Goal: Transaction & Acquisition: Purchase product/service

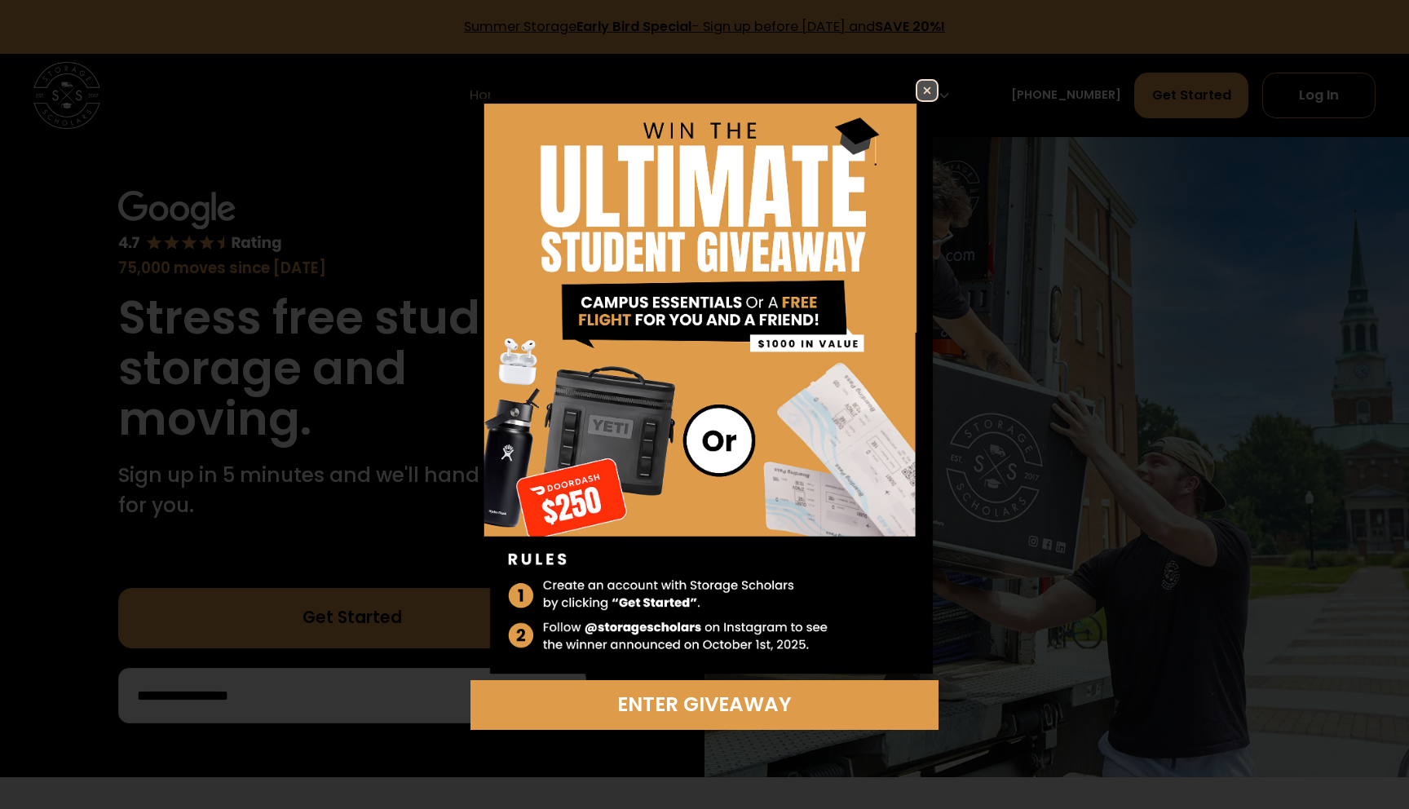
click at [926, 98] on img at bounding box center [928, 91] width 20 height 20
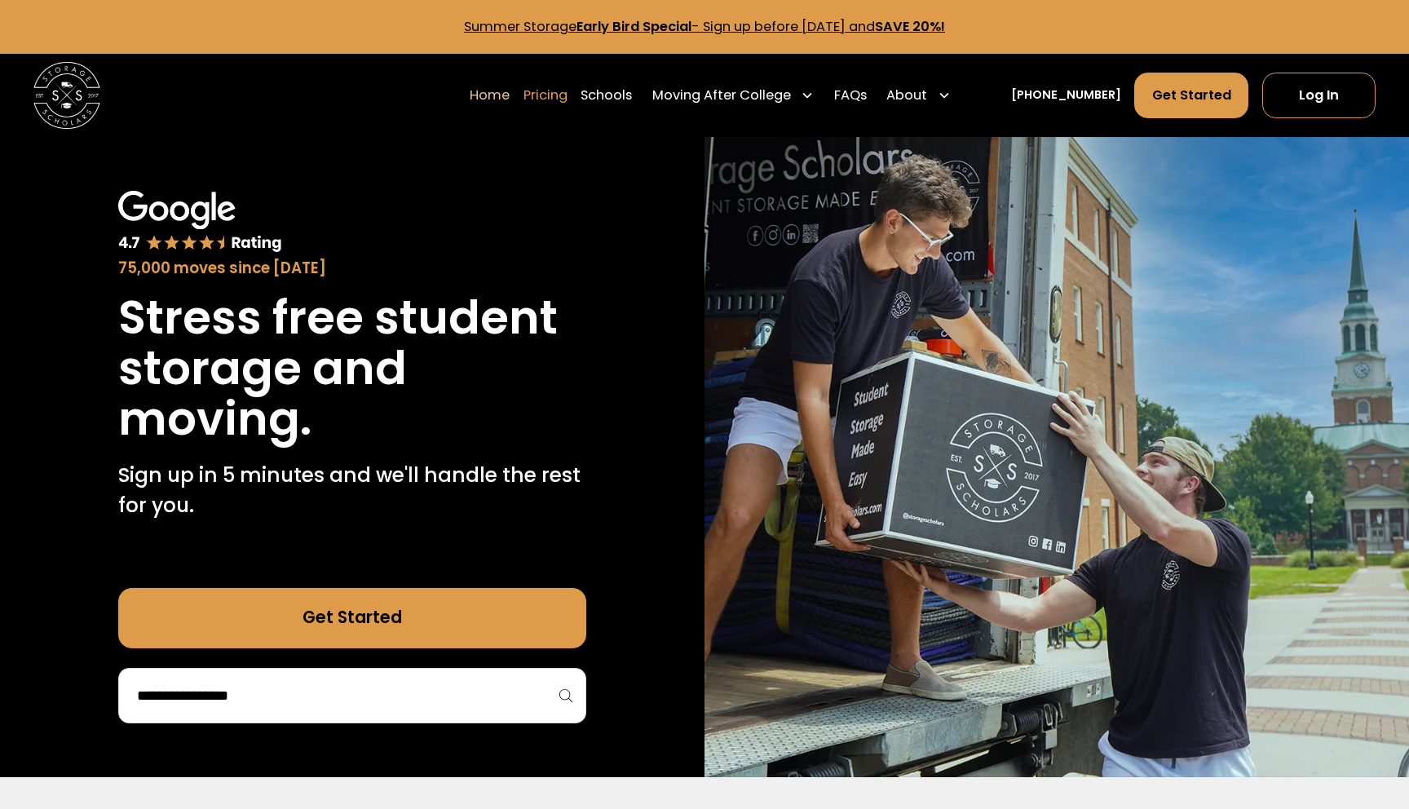
click at [568, 91] on link "Pricing" at bounding box center [546, 95] width 44 height 46
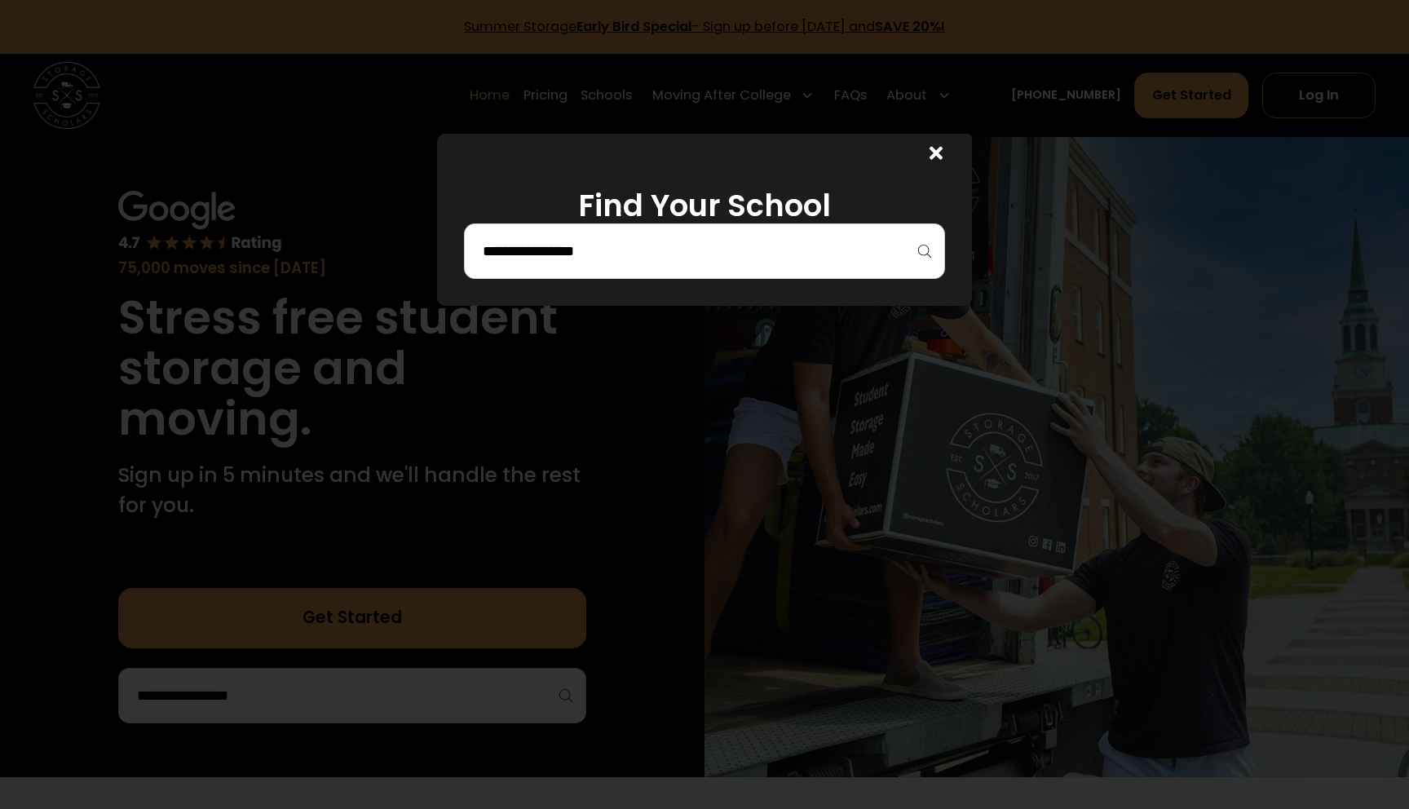
click at [711, 266] on div at bounding box center [704, 250] width 481 height 55
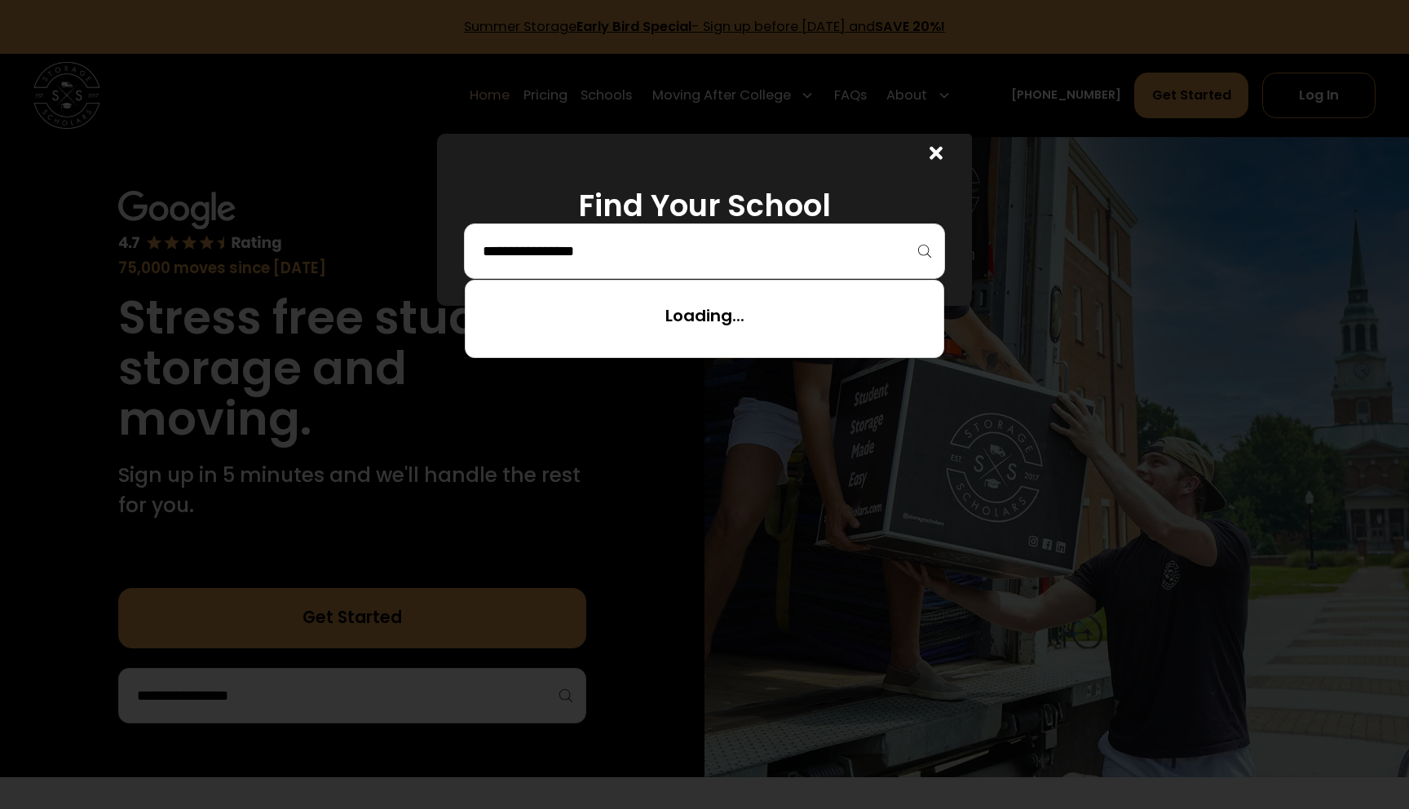
click at [857, 251] on input "search" at bounding box center [704, 251] width 447 height 28
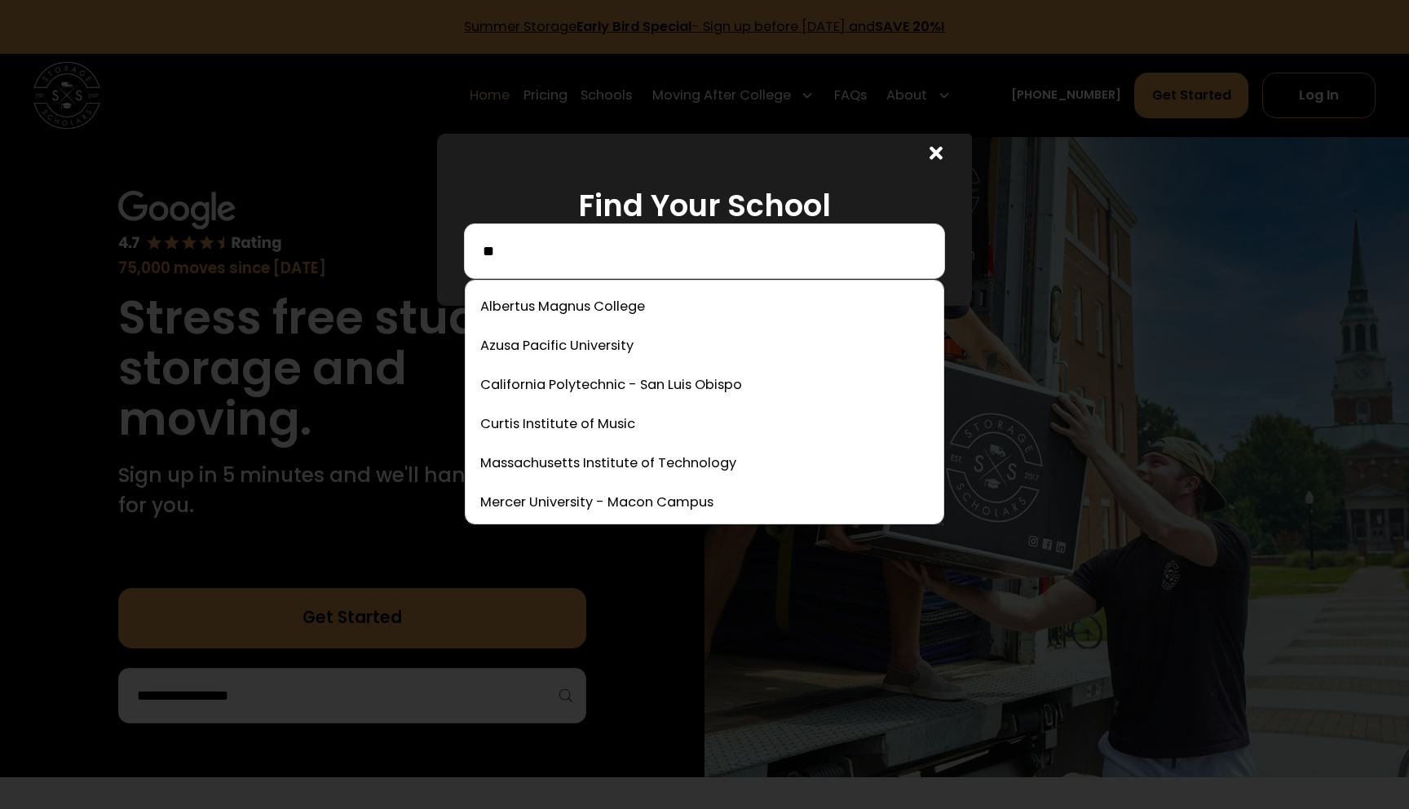
type input "*"
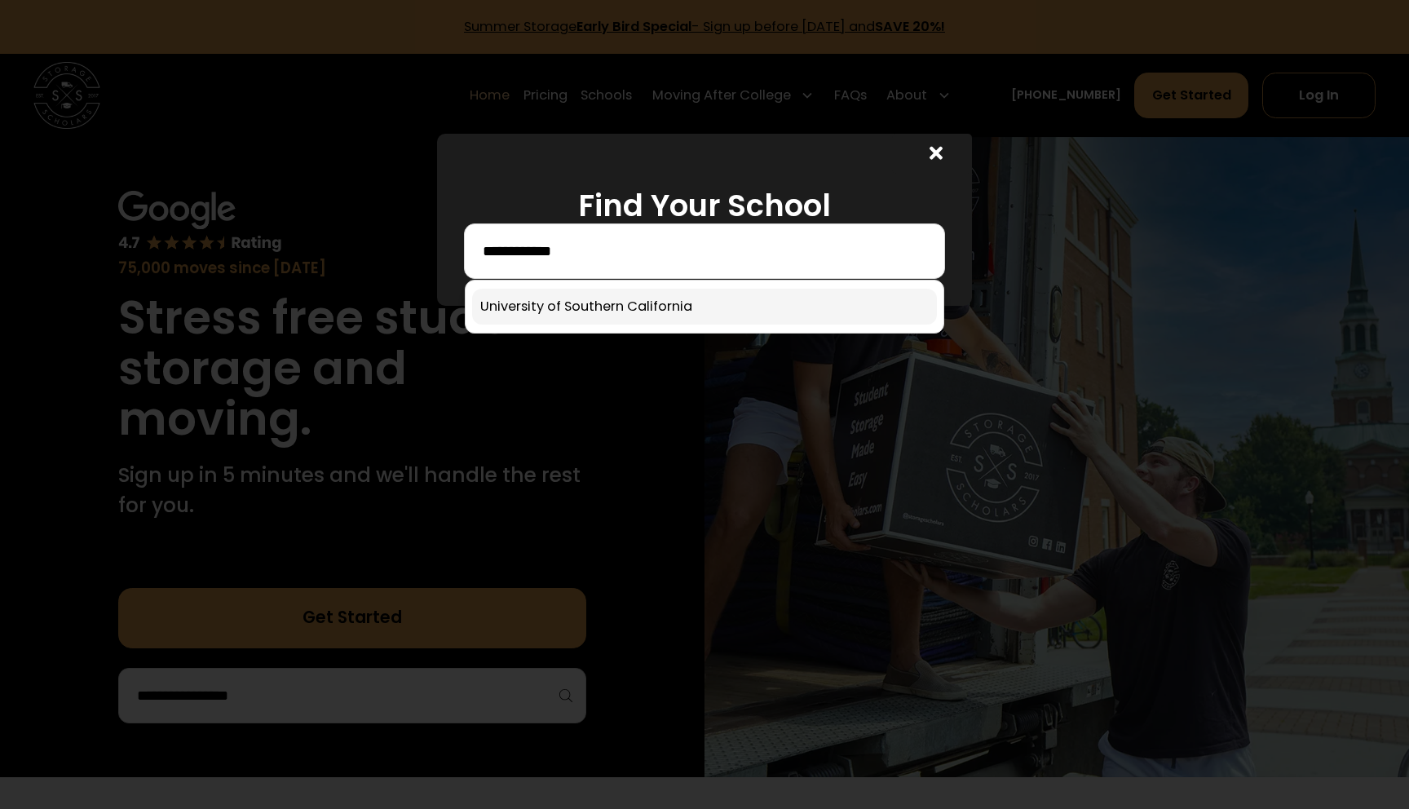
type input "**********"
click at [694, 299] on link at bounding box center [704, 307] width 465 height 36
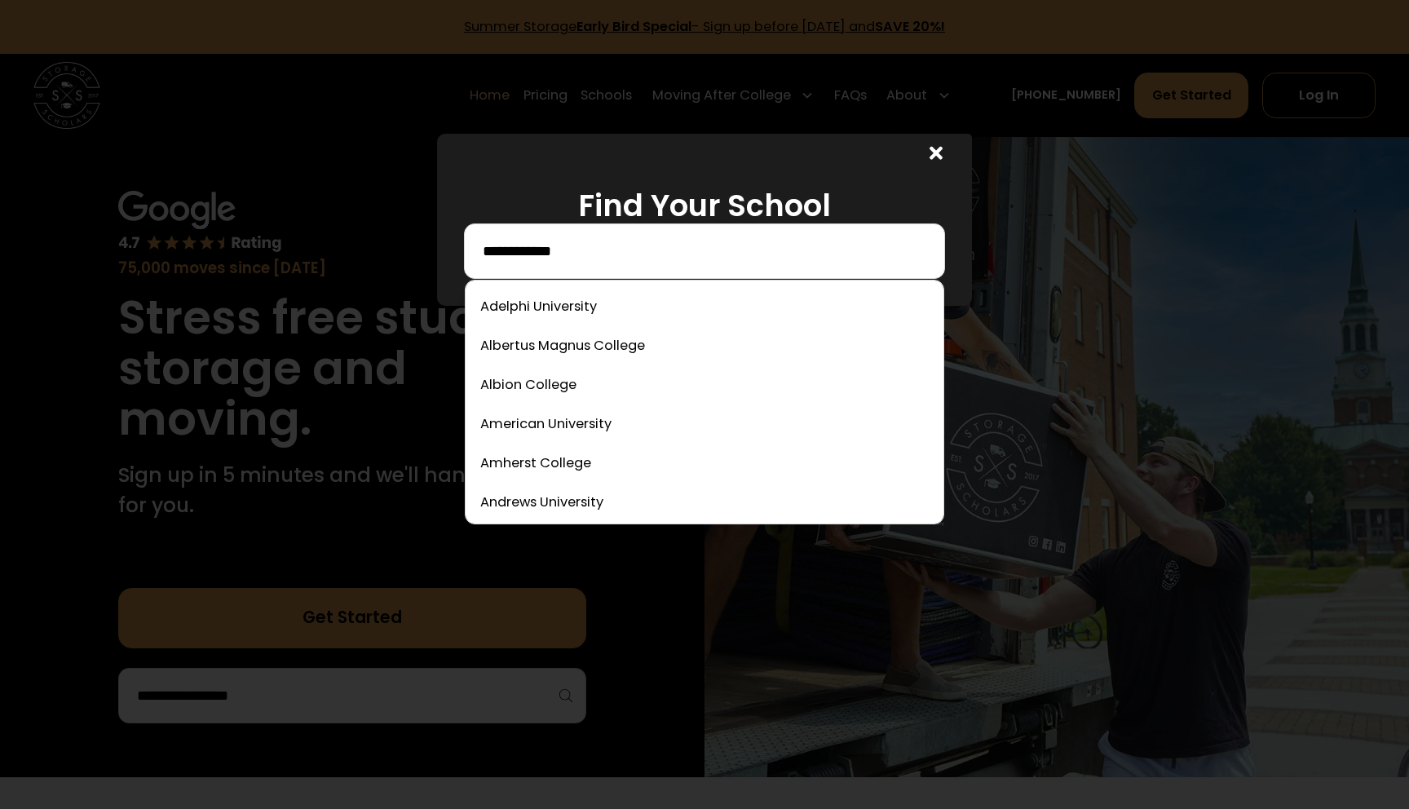
click at [732, 263] on input "**********" at bounding box center [704, 251] width 447 height 28
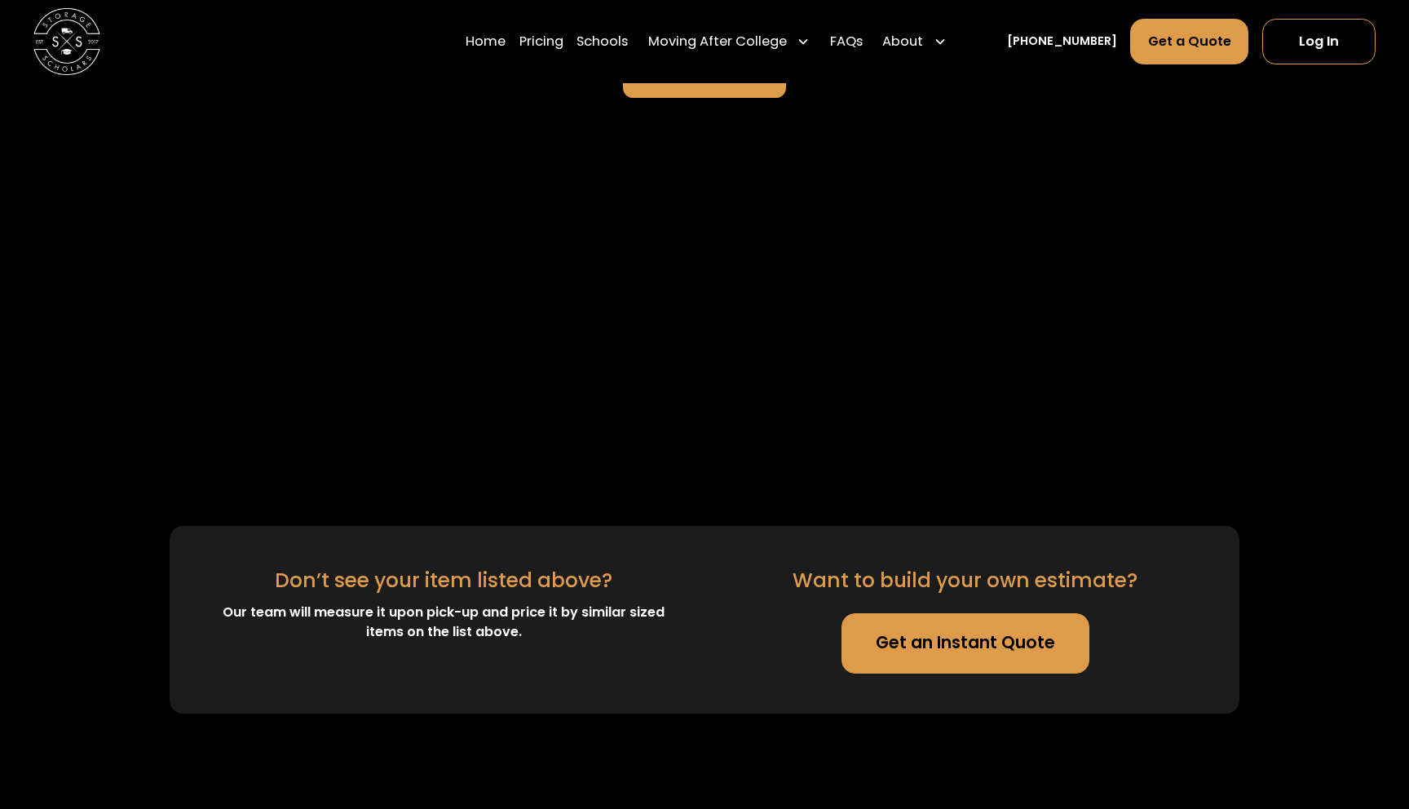
scroll to position [3935, 0]
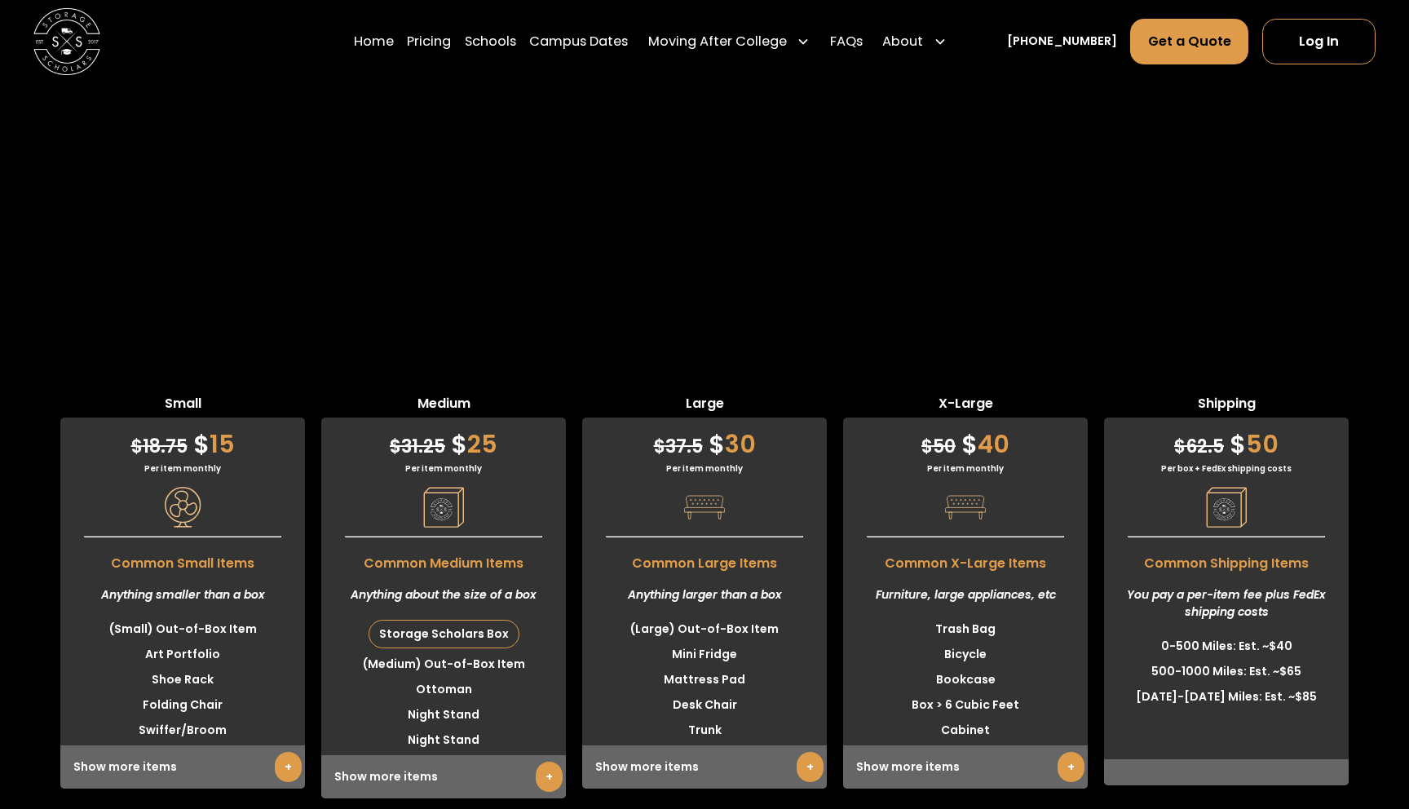
click at [483, 418] on div "$ 31.25 $ 25" at bounding box center [443, 440] width 245 height 45
click at [477, 418] on div "$ 31.25 $ 25" at bounding box center [443, 440] width 245 height 45
click at [483, 418] on div "$ 31.25 $ 25" at bounding box center [443, 440] width 245 height 45
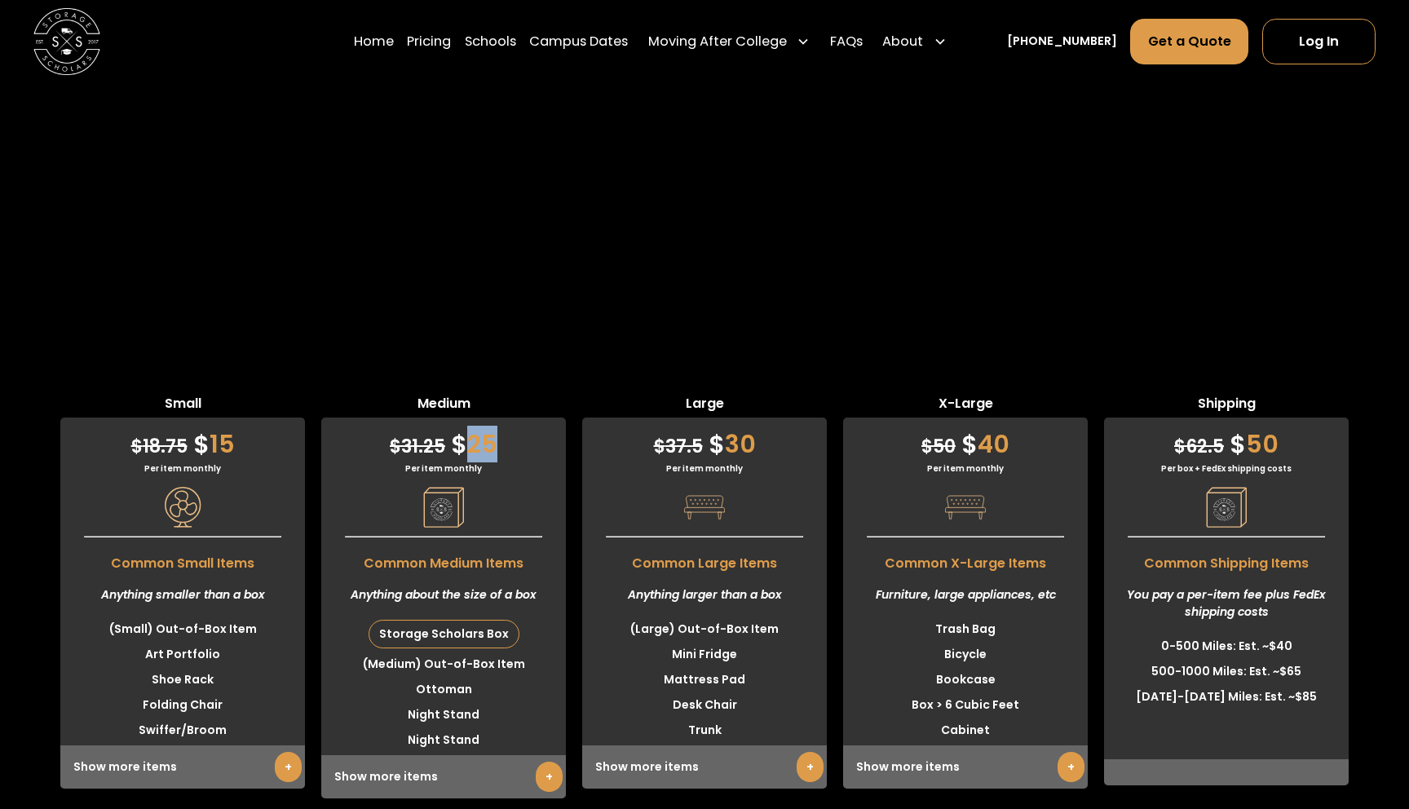
click at [483, 418] on div "$ 31.25 $ 25" at bounding box center [443, 440] width 245 height 45
click at [489, 546] on span "Common Medium Items" at bounding box center [443, 560] width 245 height 28
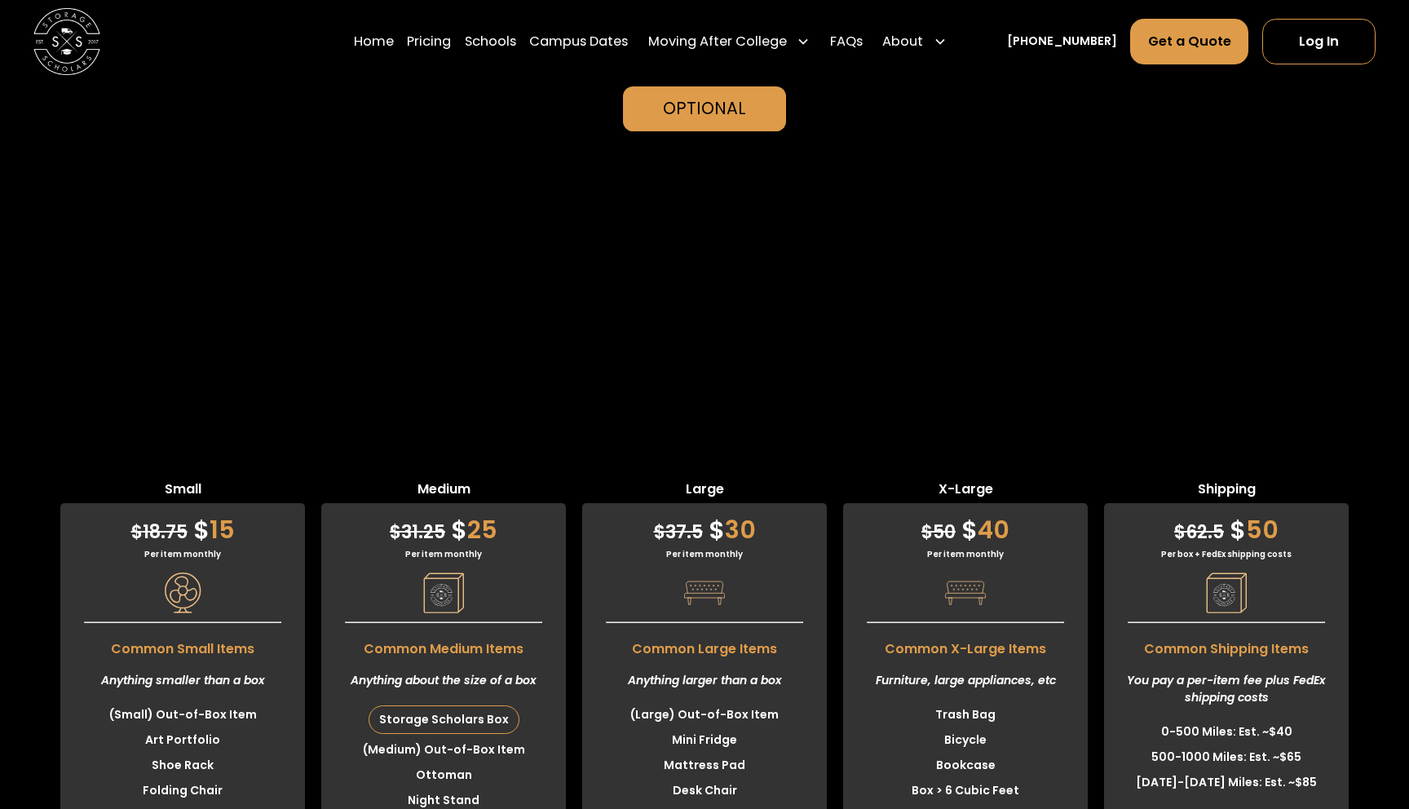
scroll to position [3848, 0]
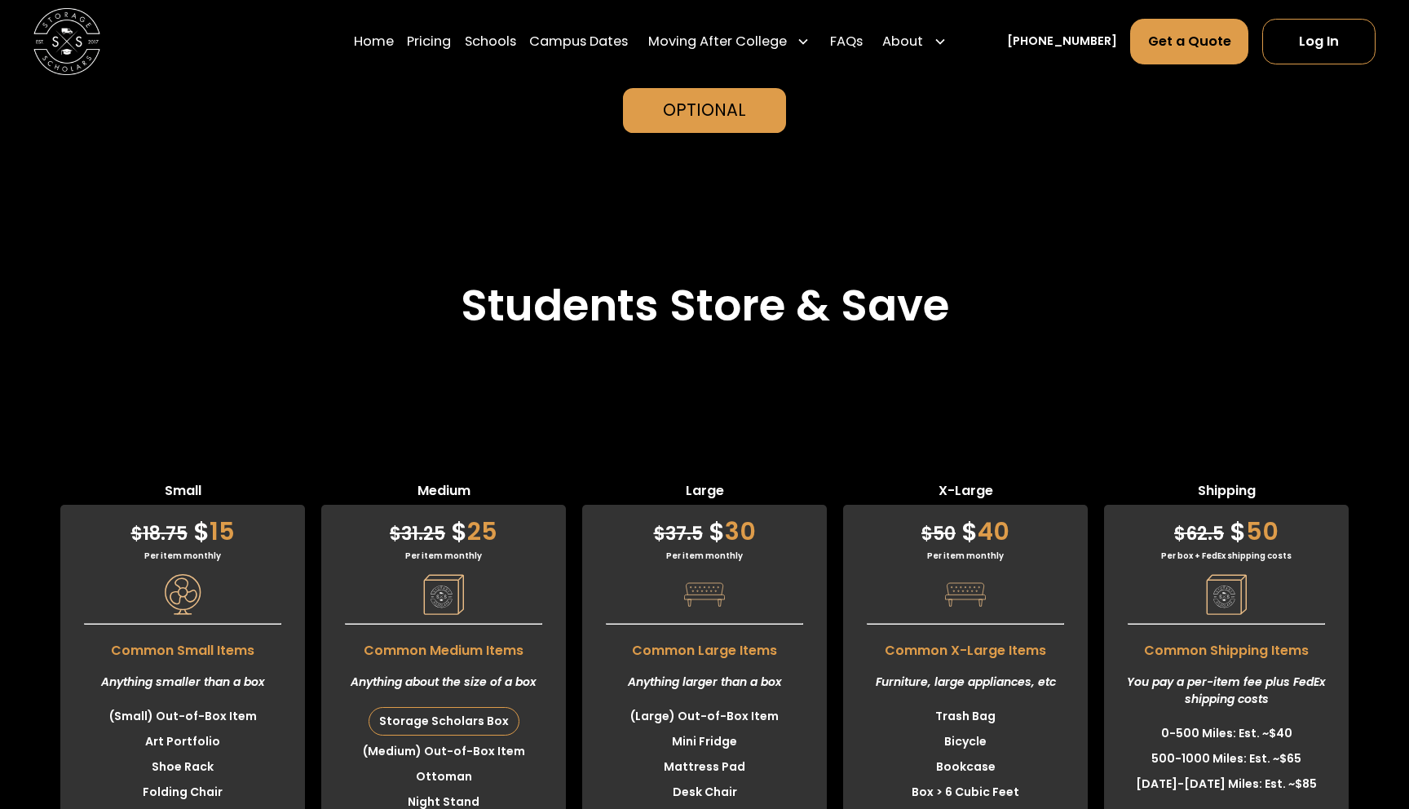
click at [464, 708] on div "Storage Scholars Box" at bounding box center [443, 721] width 149 height 27
click at [794, 400] on div "Small $ 18.75 $ 15 Per item monthly Common Small Items Anything smaller than a …" at bounding box center [704, 669] width 1409 height 538
